Goal: Complete application form

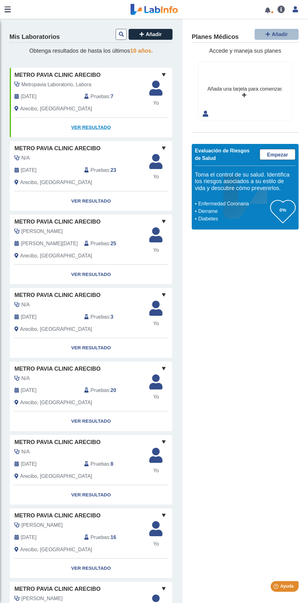
click at [93, 123] on link "Ver Resultado" at bounding box center [91, 128] width 162 height 20
click at [90, 125] on link "Ver Resultado" at bounding box center [91, 128] width 162 height 20
click at [95, 126] on link "Ver Resultado" at bounding box center [91, 128] width 162 height 20
click at [93, 124] on link "Ver Resultado" at bounding box center [91, 128] width 162 height 20
click at [95, 129] on link "Ver Resultado" at bounding box center [91, 128] width 162 height 20
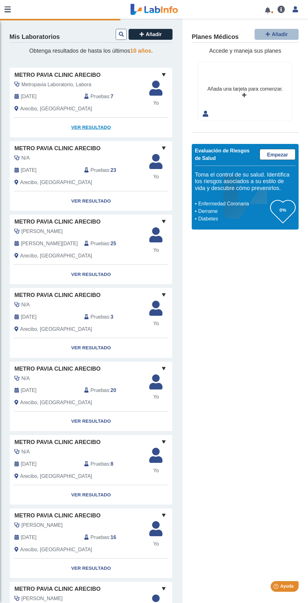
click at [94, 126] on link "Ver Resultado" at bounding box center [91, 128] width 162 height 20
click at [97, 127] on link "Ver Resultado" at bounding box center [91, 128] width 162 height 20
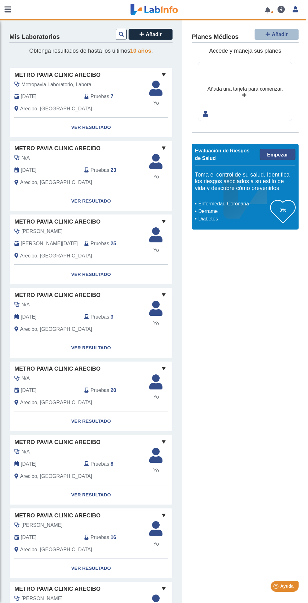
click at [275, 152] on span "Empezar" at bounding box center [277, 154] width 21 height 5
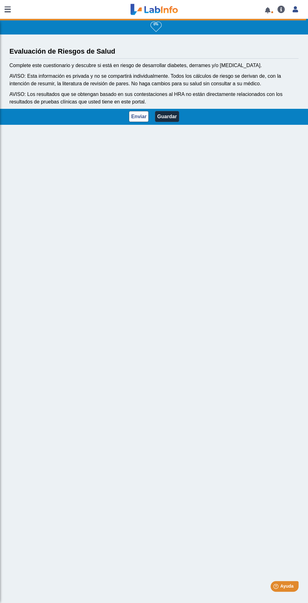
click at [162, 118] on button "Guardar" at bounding box center [167, 116] width 24 height 11
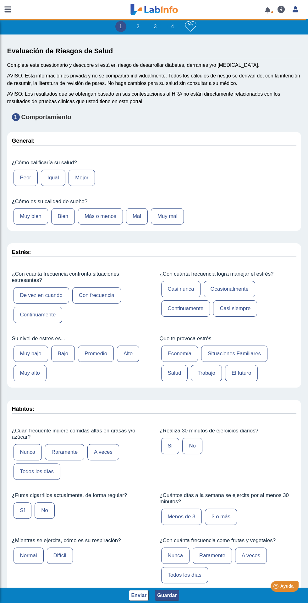
type input "[PERSON_NAME]"
type input "[DATE]"
select select "5: 231"
select select
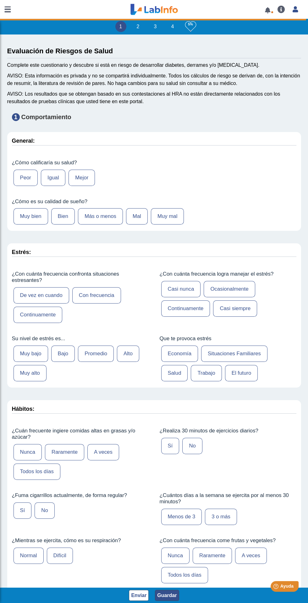
select select
click at [54, 180] on label "Igual" at bounding box center [53, 178] width 24 height 16
click at [0, 0] on input "Igual" at bounding box center [0, 0] width 0 height 0
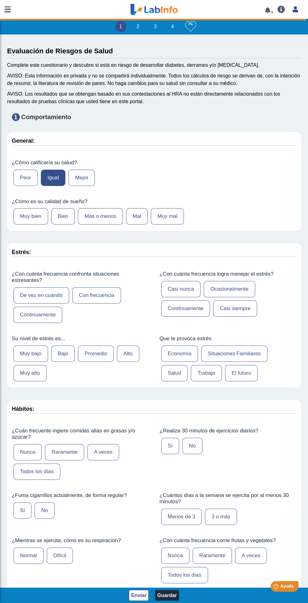
click at [171, 217] on label "Muy mal" at bounding box center [167, 216] width 33 height 16
click at [0, 0] on input "Muy mal" at bounding box center [0, 0] width 0 height 0
click at [51, 315] on label "Continuamente" at bounding box center [37, 315] width 49 height 16
click at [0, 0] on input "Continuamente" at bounding box center [0, 0] width 0 height 0
click at [29, 374] on label "Muy alto" at bounding box center [29, 373] width 33 height 16
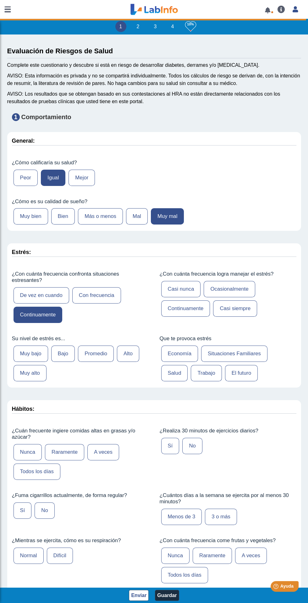
click at [0, 0] on input "Muy alto" at bounding box center [0, 0] width 0 height 0
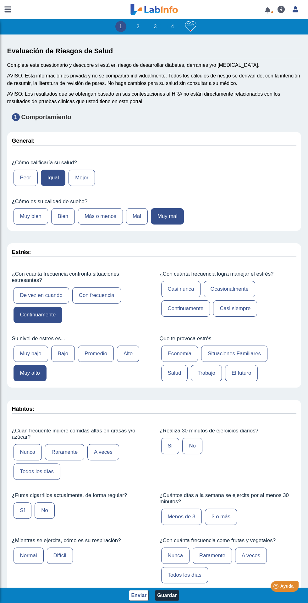
click at [191, 308] on label "Continuamente" at bounding box center [185, 309] width 49 height 16
click at [0, 0] on input "Continuamente" at bounding box center [0, 0] width 0 height 0
click at [201, 372] on label "Trabajo" at bounding box center [205, 373] width 31 height 16
click at [0, 0] on input "Trabajo" at bounding box center [0, 0] width 0 height 0
click at [228, 353] on label "Situaciones Familiares" at bounding box center [234, 354] width 66 height 16
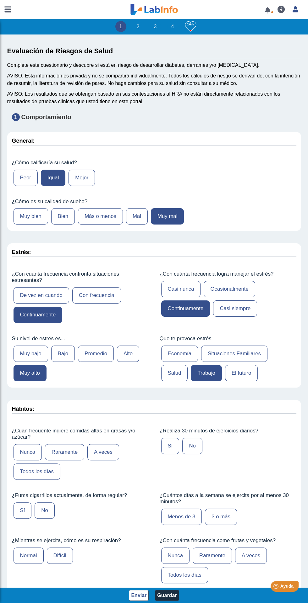
click at [0, 0] on input "Situaciones Familiares" at bounding box center [0, 0] width 0 height 0
click at [200, 376] on label "Trabajo" at bounding box center [205, 373] width 31 height 16
click at [0, 0] on input "Trabajo" at bounding box center [0, 0] width 0 height 0
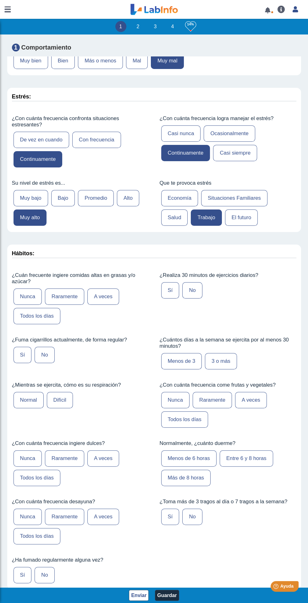
scroll to position [159, 0]
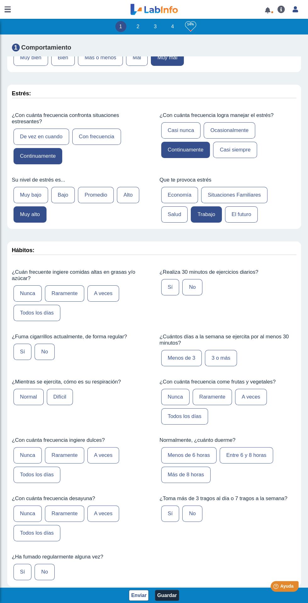
click at [53, 316] on label "Todos los días" at bounding box center [36, 313] width 47 height 16
click at [0, 0] on input "Todos los días" at bounding box center [0, 0] width 0 height 0
click at [194, 287] on label "No" at bounding box center [192, 287] width 20 height 16
click at [0, 0] on input "No" at bounding box center [0, 0] width 0 height 0
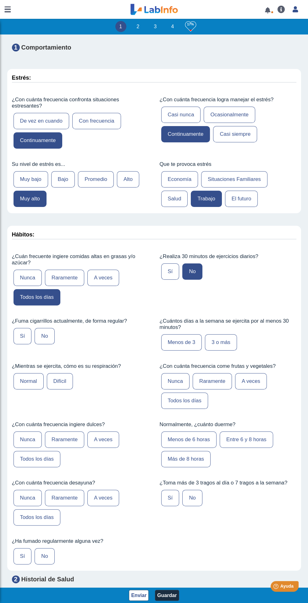
scroll to position [177, 0]
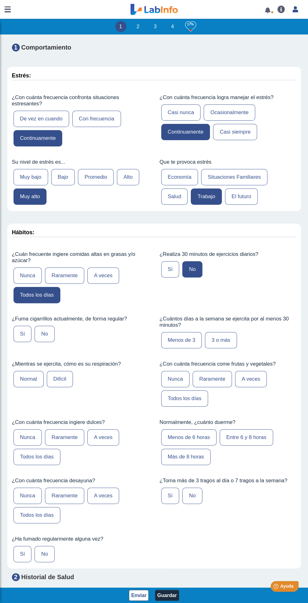
click at [50, 332] on label "No" at bounding box center [45, 334] width 20 height 16
click at [0, 0] on input "No" at bounding box center [0, 0] width 0 height 0
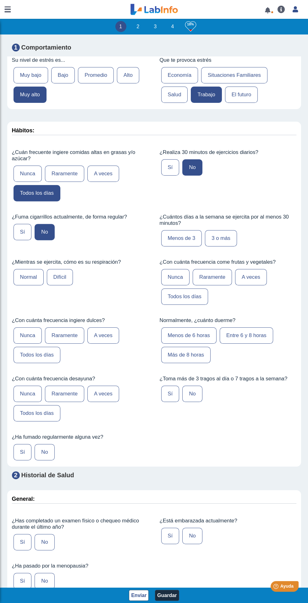
scroll to position [281, 0]
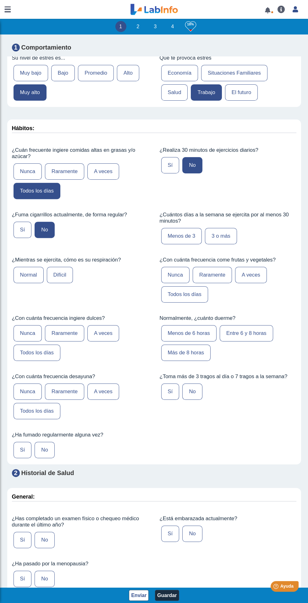
click at [183, 235] on label "Menos de 3" at bounding box center [181, 236] width 41 height 16
click at [0, 0] on input "Menos de 3" at bounding box center [0, 0] width 0 height 0
click at [60, 278] on label "Difícil" at bounding box center [60, 275] width 26 height 16
click at [0, 0] on input "Difícil" at bounding box center [0, 0] width 0 height 0
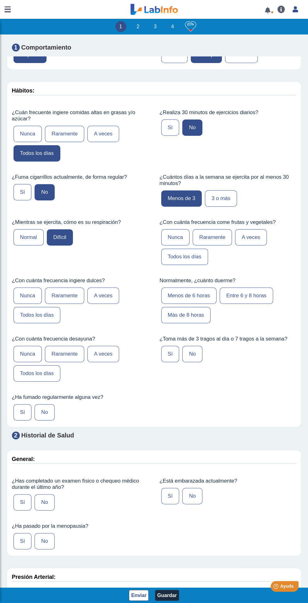
scroll to position [327, 0]
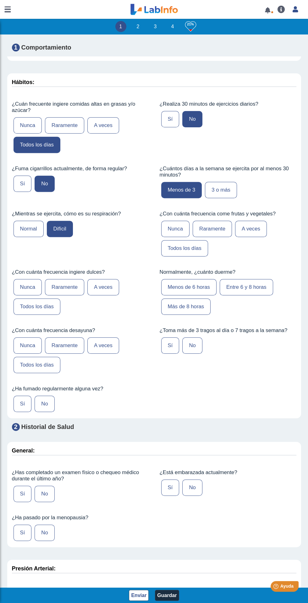
click at [214, 225] on label "Raramente" at bounding box center [211, 229] width 39 height 16
click at [0, 0] on input "Raramente" at bounding box center [0, 0] width 0 height 0
click at [46, 305] on label "Todos los días" at bounding box center [36, 307] width 47 height 16
click at [0, 0] on input "Todos los días" at bounding box center [0, 0] width 0 height 0
click at [187, 288] on label "Menos de 6 horas" at bounding box center [188, 287] width 55 height 16
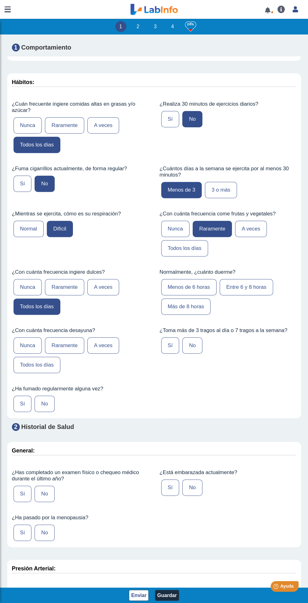
click at [0, 0] on input "Menos de 6 horas" at bounding box center [0, 0] width 0 height 0
click at [97, 346] on label "A veces" at bounding box center [103, 346] width 32 height 16
click at [0, 0] on input "A veces" at bounding box center [0, 0] width 0 height 0
click at [192, 340] on label "No" at bounding box center [192, 346] width 20 height 16
click at [0, 0] on input "No" at bounding box center [0, 0] width 0 height 0
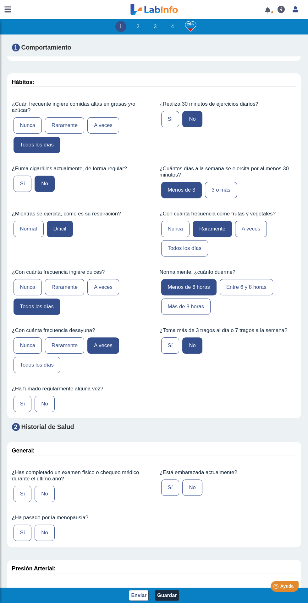
click at [49, 403] on label "No" at bounding box center [45, 404] width 20 height 16
click at [0, 0] on input "No" at bounding box center [0, 0] width 0 height 0
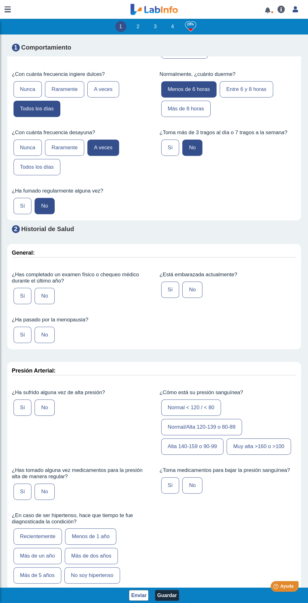
scroll to position [525, 0]
click at [18, 288] on label "Sí" at bounding box center [22, 296] width 18 height 16
click at [0, 0] on input "Sí" at bounding box center [0, 0] width 0 height 0
click at [196, 290] on label "No" at bounding box center [192, 290] width 20 height 16
click at [0, 0] on input "No" at bounding box center [0, 0] width 0 height 0
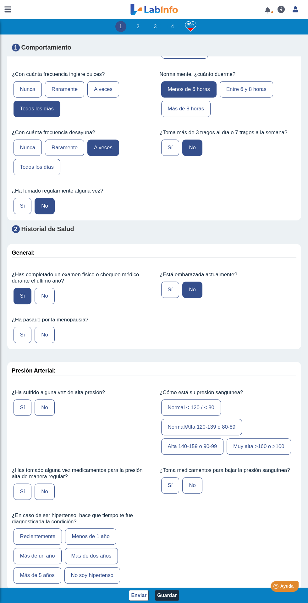
click at [50, 332] on label "No" at bounding box center [45, 335] width 20 height 16
click at [0, 0] on input "No" at bounding box center [0, 0] width 0 height 0
click at [48, 401] on label "No" at bounding box center [45, 408] width 20 height 16
click at [0, 0] on input "No" at bounding box center [0, 0] width 0 height 0
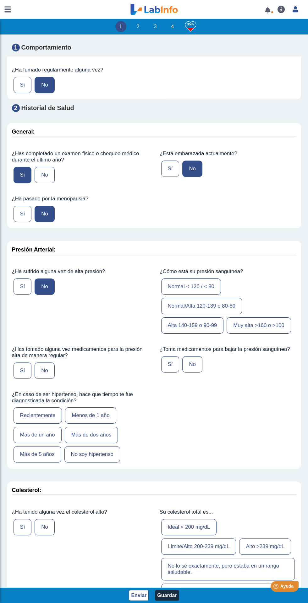
scroll to position [646, 0]
click at [206, 282] on label "Normal < 120 / < 80" at bounding box center [191, 287] width 60 height 16
click at [0, 0] on input "Normal < 120 / < 80" at bounding box center [0, 0] width 0 height 0
click at [54, 365] on label "No" at bounding box center [45, 371] width 20 height 16
click at [0, 0] on input "No" at bounding box center [0, 0] width 0 height 0
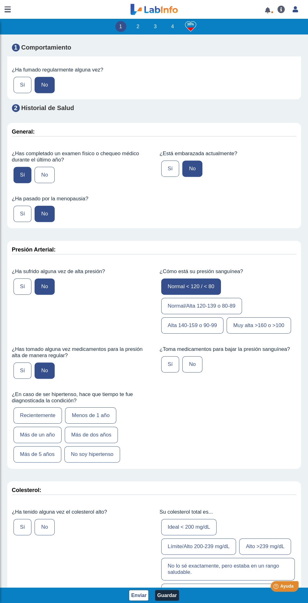
click at [186, 365] on label "No" at bounding box center [192, 364] width 20 height 16
click at [0, 0] on input "No" at bounding box center [0, 0] width 0 height 0
click at [102, 449] on label "No soy hipertenso" at bounding box center [92, 455] width 56 height 16
click at [0, 0] on input "No soy hipertenso" at bounding box center [0, 0] width 0 height 0
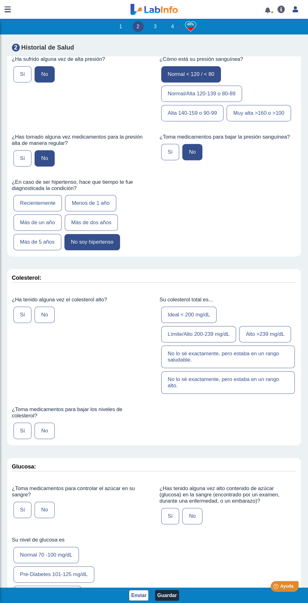
scroll to position [859, 0]
click at [222, 330] on label "Límite/Alto 200-239 mg/dL" at bounding box center [198, 333] width 75 height 16
click at [0, 0] on input "Límite/Alto 200-239 mg/dL" at bounding box center [0, 0] width 0 height 0
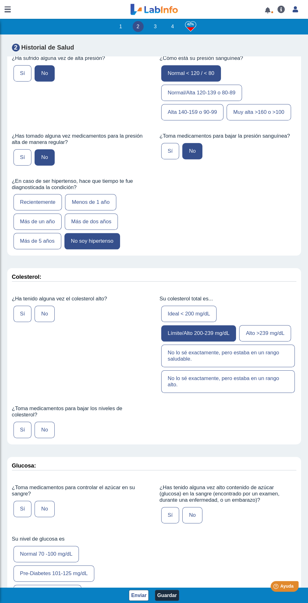
click at [46, 306] on label "No" at bounding box center [45, 314] width 20 height 16
click at [0, 0] on input "No" at bounding box center [0, 0] width 0 height 0
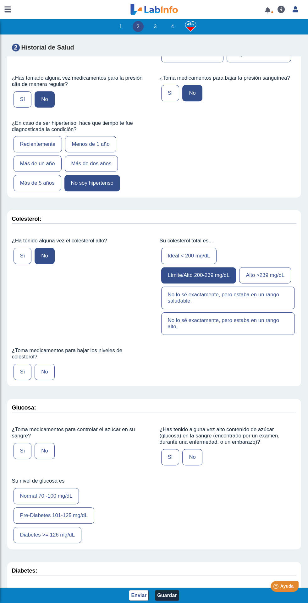
scroll to position [918, 0]
click at [47, 380] on label "No" at bounding box center [45, 372] width 20 height 16
click at [0, 0] on input "No" at bounding box center [0, 0] width 0 height 0
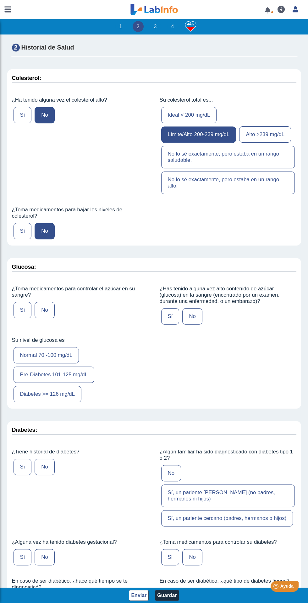
scroll to position [1059, 0]
click at [45, 318] on label "No" at bounding box center [45, 310] width 20 height 16
click at [0, 0] on input "No" at bounding box center [0, 0] width 0 height 0
click at [191, 324] on label "No" at bounding box center [192, 316] width 20 height 16
click at [0, 0] on input "No" at bounding box center [0, 0] width 0 height 0
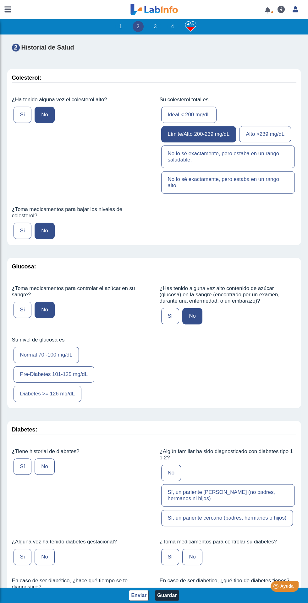
click at [61, 363] on label "Normal 70 -100 mg/dL" at bounding box center [46, 355] width 66 height 16
click at [0, 0] on input "Normal 70 -100 mg/dL" at bounding box center [0, 0] width 0 height 0
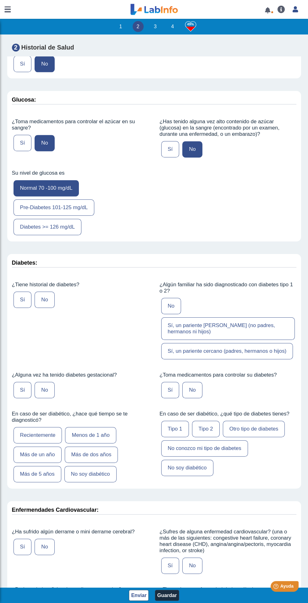
scroll to position [1227, 0]
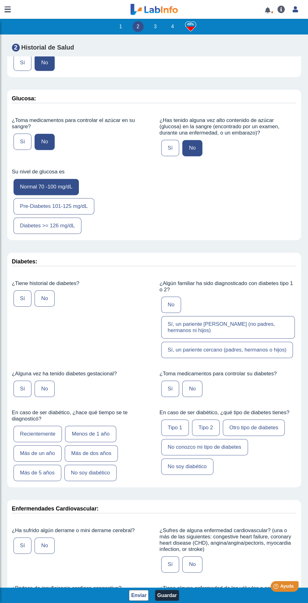
click at [48, 303] on label "No" at bounding box center [45, 299] width 20 height 16
click at [0, 0] on input "No" at bounding box center [0, 0] width 0 height 0
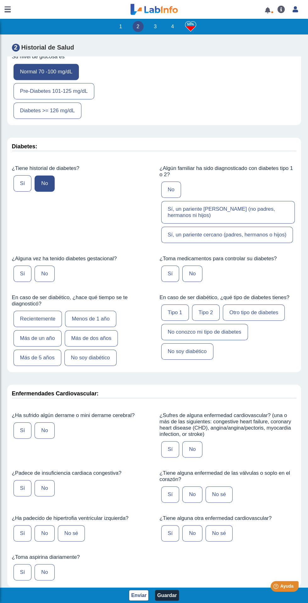
scroll to position [1351, 0]
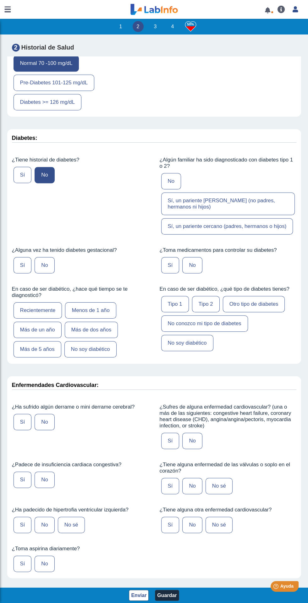
click at [256, 210] on label "Sí, un pariente [PERSON_NAME] (no padres, hermanos ni hijos)" at bounding box center [227, 204] width 133 height 23
click at [0, 0] on input "Sí, un pariente [PERSON_NAME] (no padres, hermanos ni hijos)" at bounding box center [0, 0] width 0 height 0
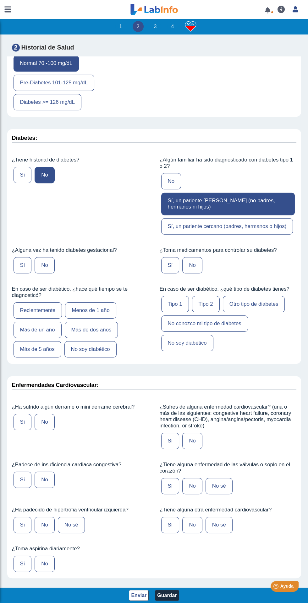
click at [48, 274] on label "No" at bounding box center [45, 265] width 20 height 16
click at [0, 0] on input "No" at bounding box center [0, 0] width 0 height 0
click at [190, 273] on label "No" at bounding box center [192, 265] width 20 height 16
click at [0, 0] on input "No" at bounding box center [0, 0] width 0 height 0
click at [95, 358] on label "No soy diabético" at bounding box center [90, 349] width 52 height 16
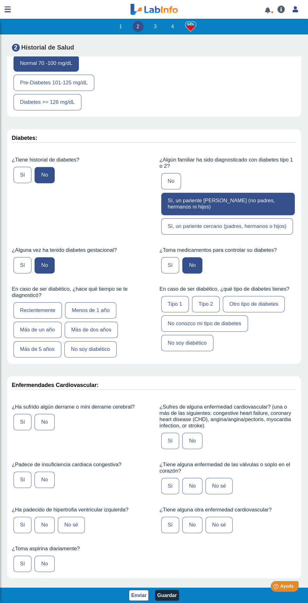
click at [0, 0] on input "No soy diabético" at bounding box center [0, 0] width 0 height 0
click at [194, 351] on label "No soy diabético" at bounding box center [187, 343] width 52 height 16
click at [0, 0] on input "No soy diabético" at bounding box center [0, 0] width 0 height 0
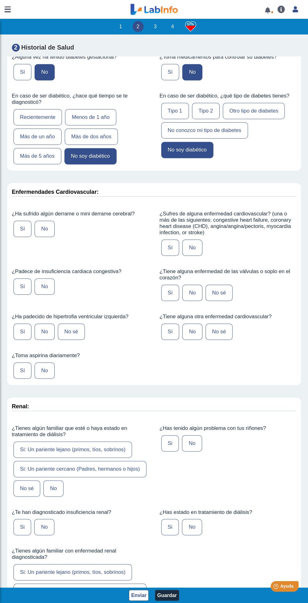
scroll to position [1544, 0]
click at [49, 236] on label "No" at bounding box center [45, 229] width 20 height 16
click at [0, 0] on input "No" at bounding box center [0, 0] width 0 height 0
click at [195, 255] on label "No" at bounding box center [192, 248] width 20 height 16
click at [0, 0] on input "No" at bounding box center [0, 0] width 0 height 0
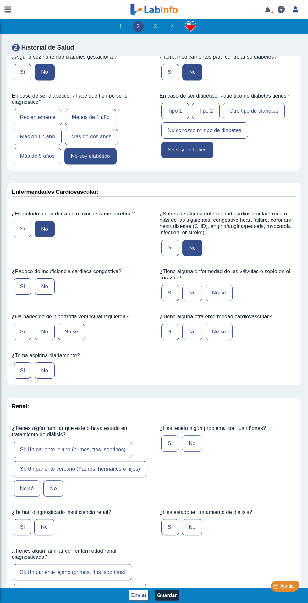
click at [44, 295] on label "No" at bounding box center [45, 287] width 20 height 16
click at [0, 0] on input "No" at bounding box center [0, 0] width 0 height 0
click at [74, 340] on label "No sé" at bounding box center [71, 332] width 27 height 16
click at [0, 0] on input "No sé" at bounding box center [0, 0] width 0 height 0
click at [44, 378] on label "No" at bounding box center [45, 371] width 20 height 16
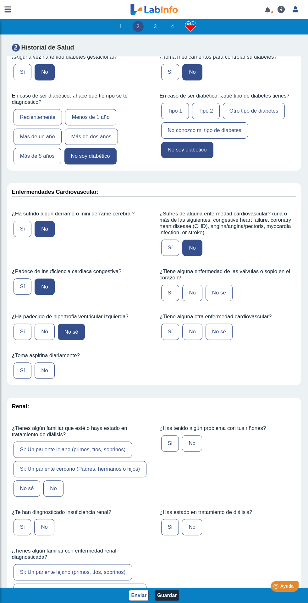
click at [0, 0] on input "No" at bounding box center [0, 0] width 0 height 0
click at [216, 339] on label "No sé" at bounding box center [218, 332] width 27 height 16
click at [0, 0] on input "No sé" at bounding box center [0, 0] width 0 height 0
click at [217, 301] on label "No sé" at bounding box center [218, 293] width 27 height 16
click at [0, 0] on input "No sé" at bounding box center [0, 0] width 0 height 0
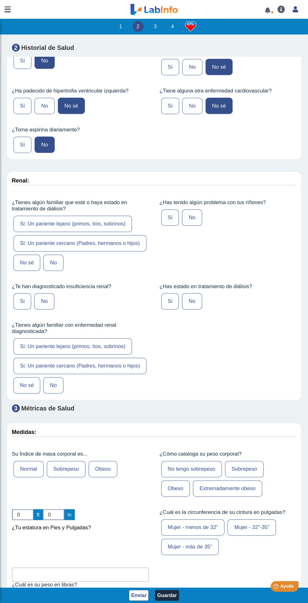
scroll to position [1770, 0]
click at [192, 72] on label "No" at bounding box center [192, 67] width 20 height 16
click at [0, 0] on input "No" at bounding box center [0, 0] width 0 height 0
click at [113, 250] on label "Si: Un pariente cercano (Padres, hermanos o hijos)" at bounding box center [79, 243] width 133 height 16
click at [0, 0] on input "Si: Un pariente cercano (Padres, hermanos o hijos)" at bounding box center [0, 0] width 0 height 0
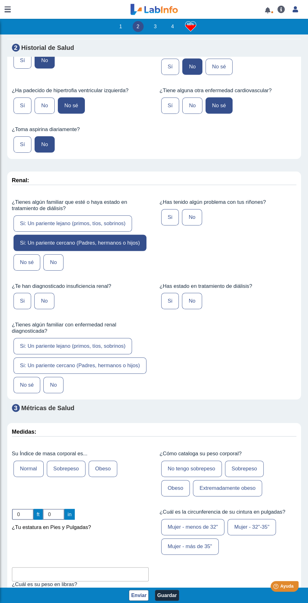
click at [187, 225] on label "No" at bounding box center [192, 217] width 20 height 16
click at [0, 0] on input "No" at bounding box center [0, 0] width 0 height 0
click at [45, 308] on label "No" at bounding box center [44, 301] width 20 height 16
click at [0, 0] on input "No" at bounding box center [0, 0] width 0 height 0
click at [191, 303] on label "No" at bounding box center [192, 301] width 20 height 16
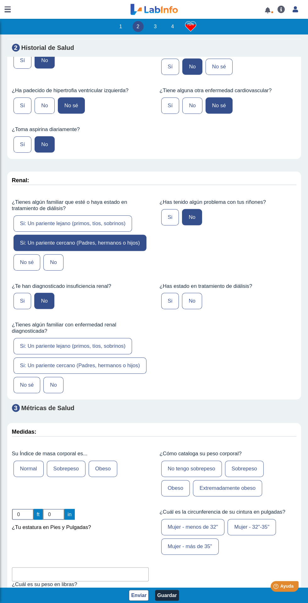
click at [0, 0] on input "No" at bounding box center [0, 0] width 0 height 0
click at [56, 266] on label "No" at bounding box center [53, 262] width 20 height 16
click at [0, 0] on input "No" at bounding box center [0, 0] width 0 height 0
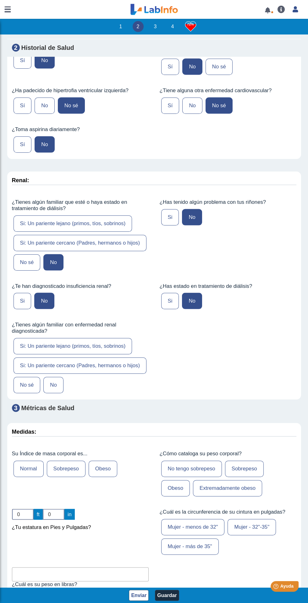
click at [94, 372] on label "Si: Un pariente cercano (Padres, hermanos o hijos)" at bounding box center [79, 366] width 133 height 16
click at [0, 0] on input "Si: Un pariente cercano (Padres, hermanos o hijos)" at bounding box center [0, 0] width 0 height 0
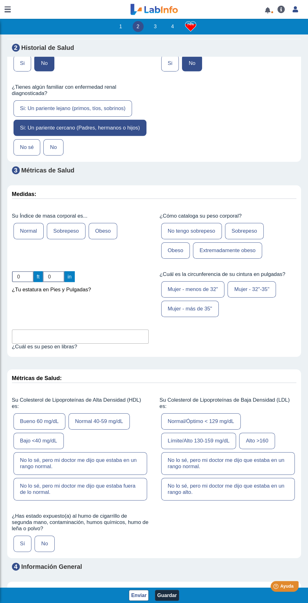
scroll to position [2010, 0]
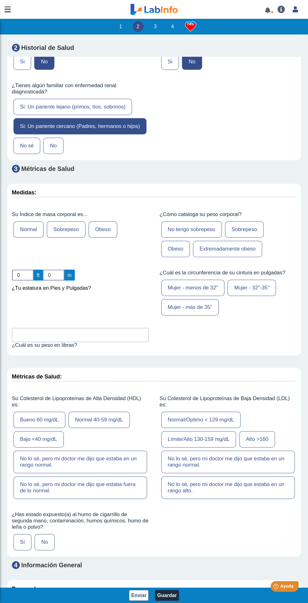
click at [70, 236] on label "Sobrepeso" at bounding box center [66, 230] width 39 height 16
click at [0, 0] on input "Sobrepeso" at bounding box center [0, 0] width 0 height 0
click at [244, 233] on label "Sobrepeso" at bounding box center [244, 230] width 39 height 16
click at [0, 0] on input "Sobrepeso" at bounding box center [0, 0] width 0 height 0
click at [178, 257] on label "Obeso" at bounding box center [175, 249] width 29 height 16
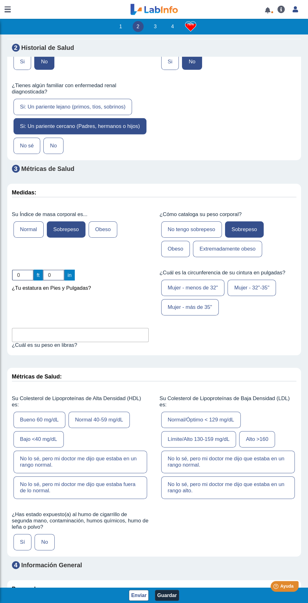
click at [0, 0] on input "Obeso" at bounding box center [0, 0] width 0 height 0
click at [23, 276] on input "0" at bounding box center [23, 275] width 22 height 11
type input "05"
click at [54, 278] on input "0" at bounding box center [54, 275] width 22 height 11
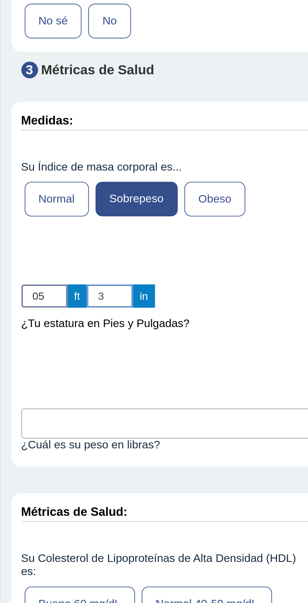
type input "3"
click at [97, 273] on div "05 ft 3 in ¿Tu estatura en Pies y Pulgadas?" at bounding box center [80, 282] width 137 height 24
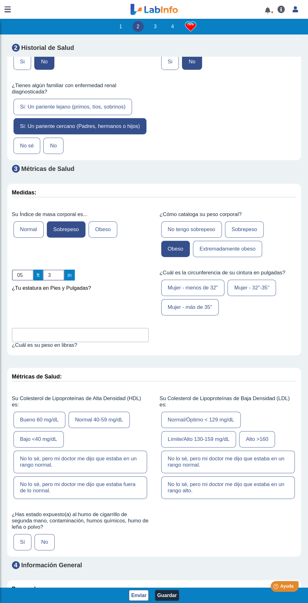
click at [99, 336] on input "text" at bounding box center [80, 335] width 137 height 14
type input "181"
click at [59, 312] on div "05 ft 3 in ¿Tu estatura en Pies y Pulgadas?" at bounding box center [80, 293] width 146 height 57
click at [247, 290] on label "Mujer - 32"-35"" at bounding box center [251, 288] width 48 height 16
click at [0, 0] on input "Mujer - 32"-35"" at bounding box center [0, 0] width 0 height 0
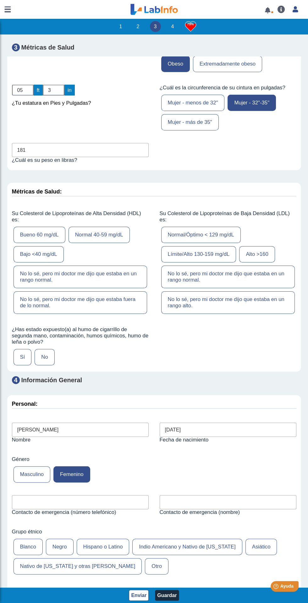
scroll to position [2196, 0]
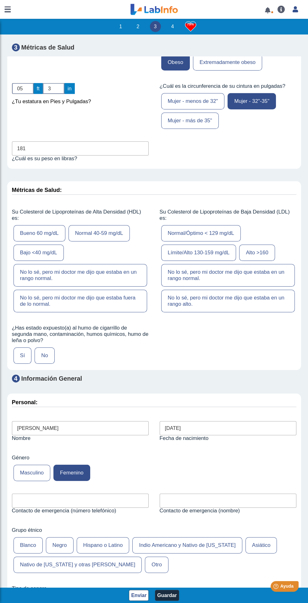
click at [44, 357] on label "No" at bounding box center [45, 356] width 20 height 16
click at [0, 0] on input "No" at bounding box center [0, 0] width 0 height 0
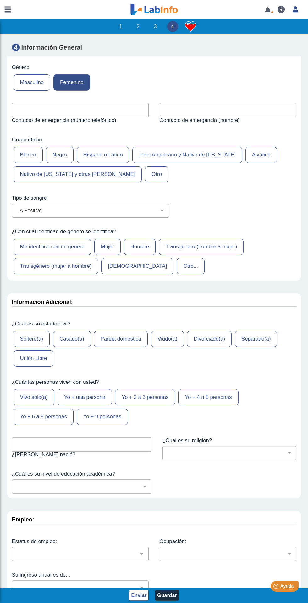
scroll to position [2594, 0]
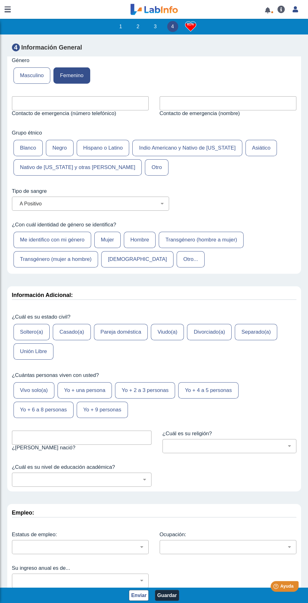
click at [81, 332] on label "Casado(a)" at bounding box center [72, 332] width 38 height 16
click at [0, 0] on input "Casado(a)" at bounding box center [0, 0] width 0 height 0
click at [100, 391] on label "Yo + una persona" at bounding box center [84, 391] width 54 height 16
click at [0, 0] on input "Yo + una persona" at bounding box center [0, 0] width 0 height 0
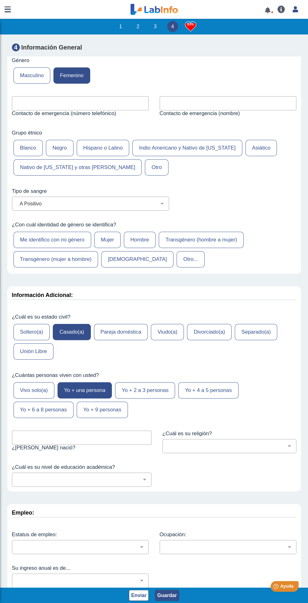
click at [168, 602] on div "Enviar Guardar" at bounding box center [154, 595] width 312 height 15
click at [167, 595] on button "Guardar" at bounding box center [167, 595] width 24 height 11
click at [168, 597] on button "Guardar" at bounding box center [167, 595] width 24 height 11
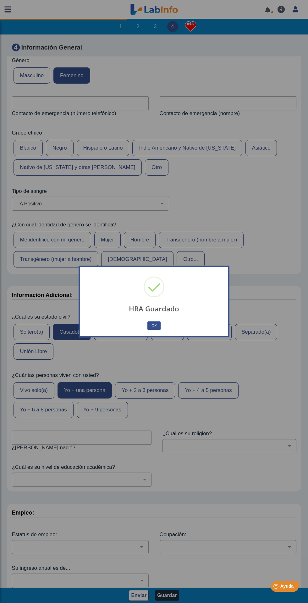
click at [154, 327] on button "OK" at bounding box center [153, 326] width 13 height 8
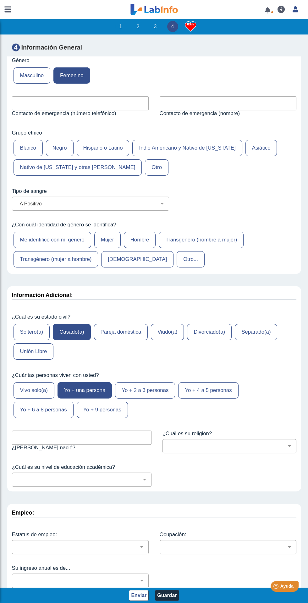
click at [269, 9] on link at bounding box center [267, 10] width 13 height 5
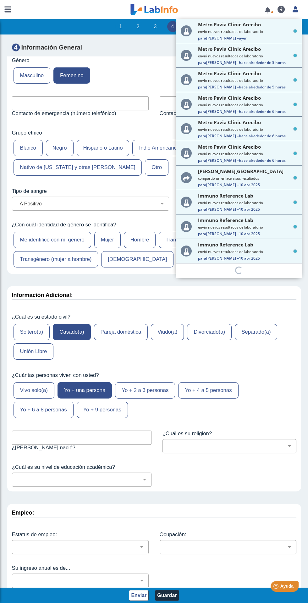
click at [252, 29] on small "envió nuevos resultados de laboratorio" at bounding box center [247, 31] width 99 height 5
